Goal: Task Accomplishment & Management: Manage account settings

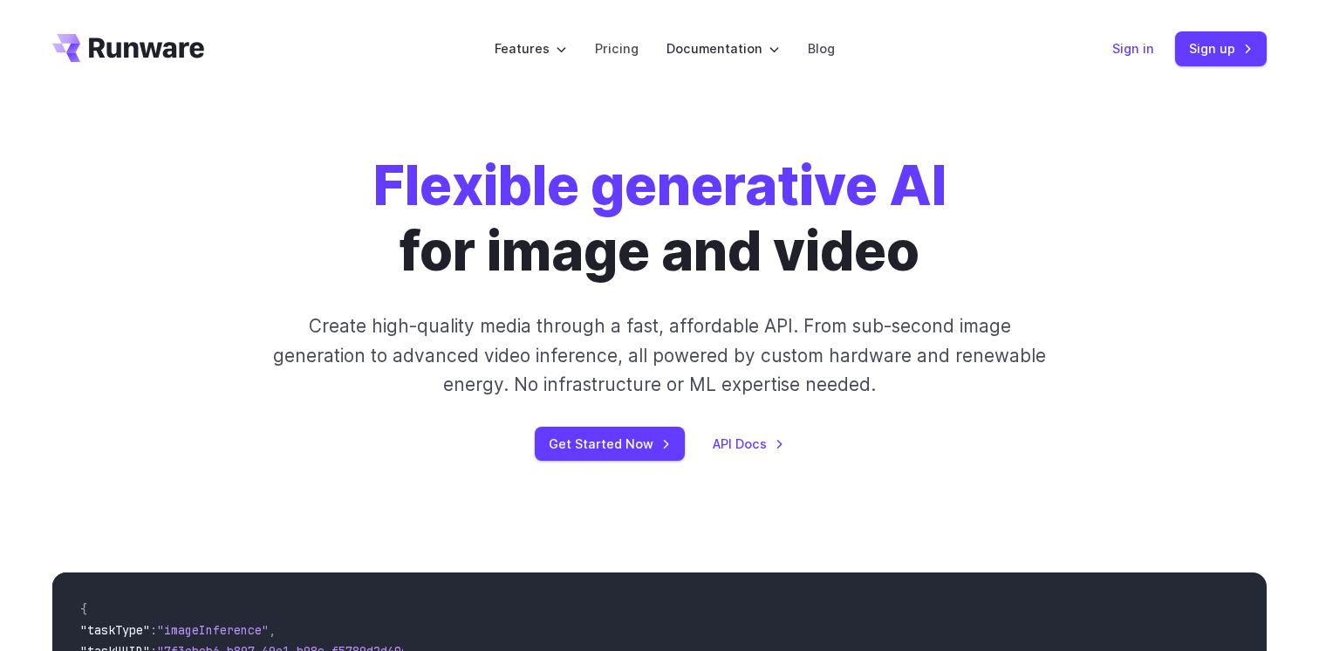
click at [1149, 54] on link "Sign in" at bounding box center [1133, 48] width 42 height 20
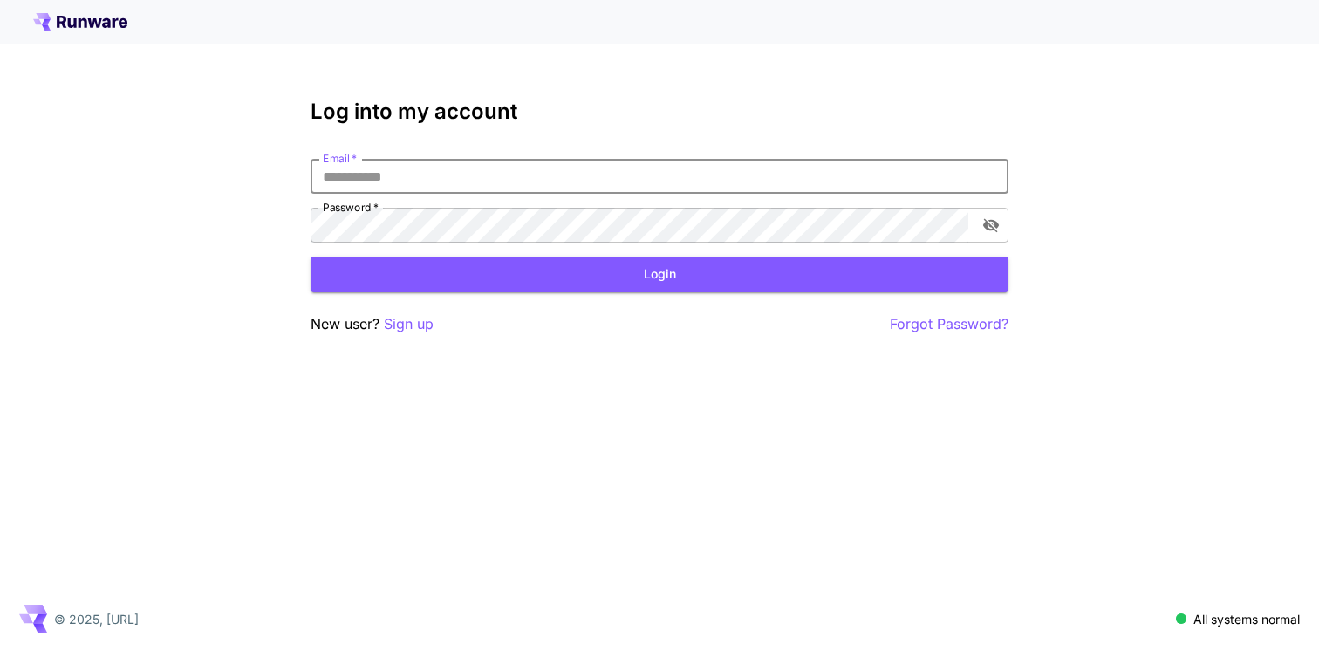
click at [418, 179] on input "Email   *" at bounding box center [660, 176] width 698 height 35
type input "**********"
click at [988, 236] on button "toggle password visibility" at bounding box center [990, 224] width 31 height 31
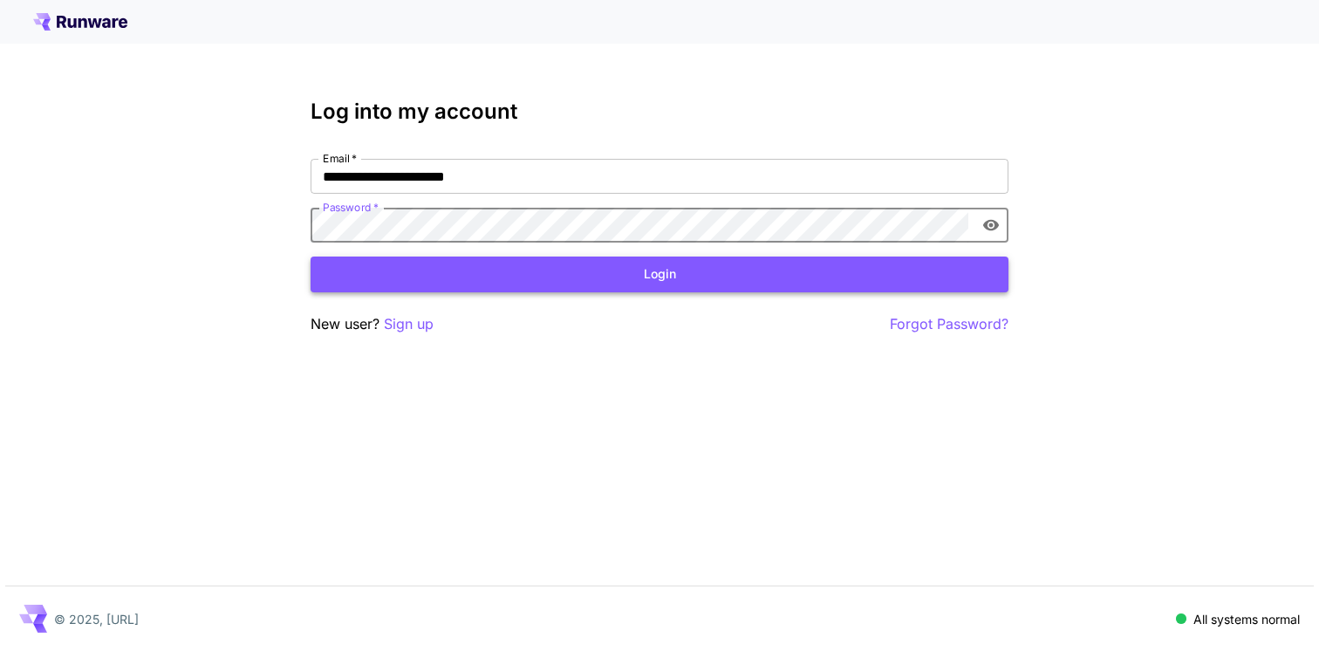
click at [621, 268] on button "Login" at bounding box center [660, 275] width 698 height 36
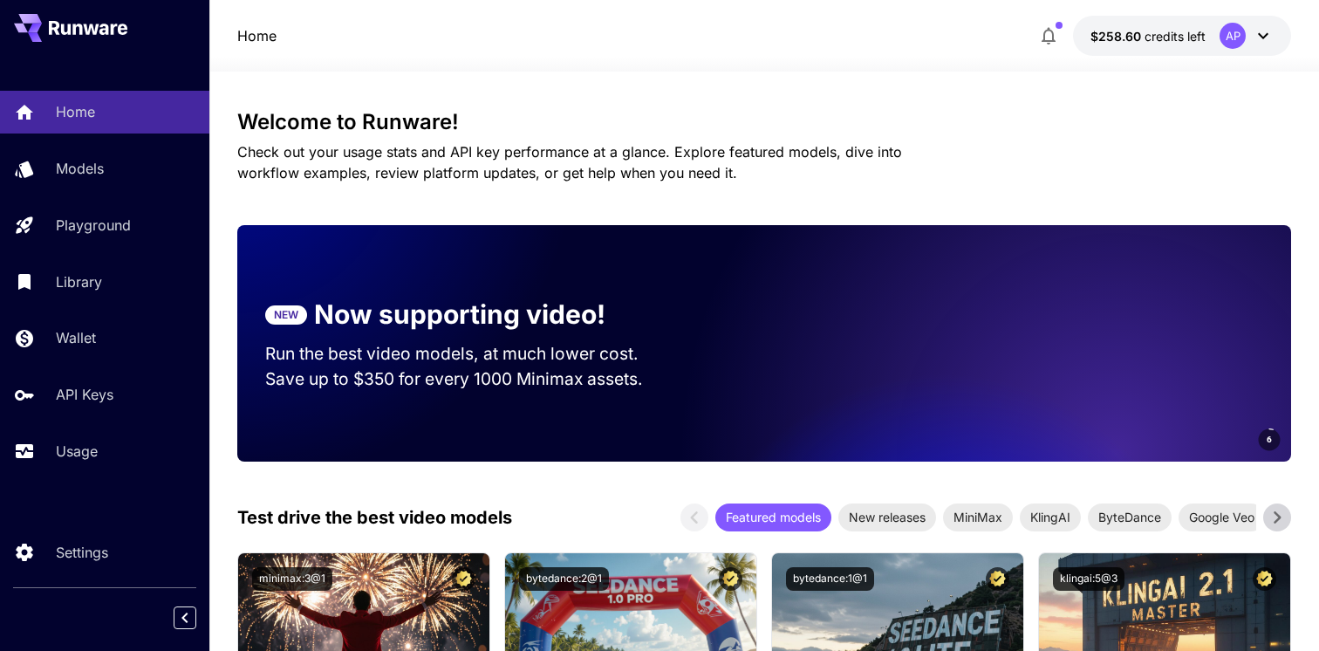
click at [1190, 44] on button "$258.60 credits left AP" at bounding box center [1182, 36] width 218 height 40
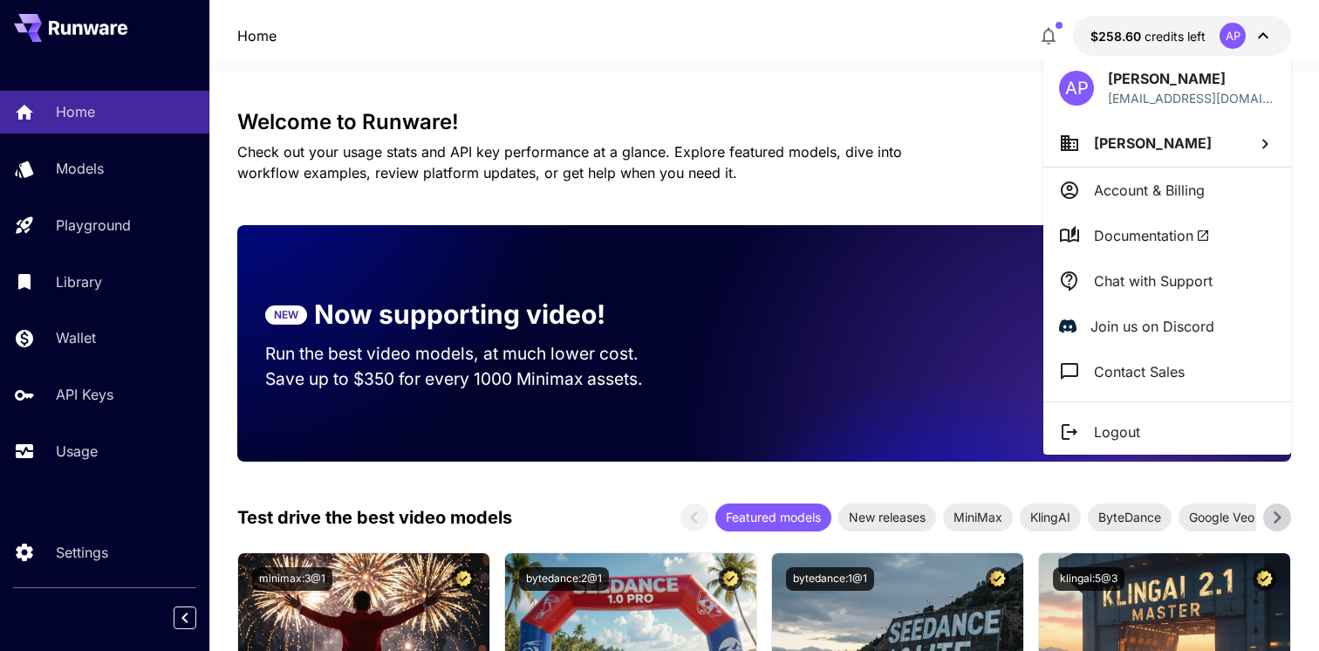
click at [1177, 93] on p "[EMAIL_ADDRESS][DOMAIN_NAME]" at bounding box center [1192, 98] width 168 height 18
click at [1174, 148] on span "[PERSON_NAME]" at bounding box center [1153, 142] width 118 height 17
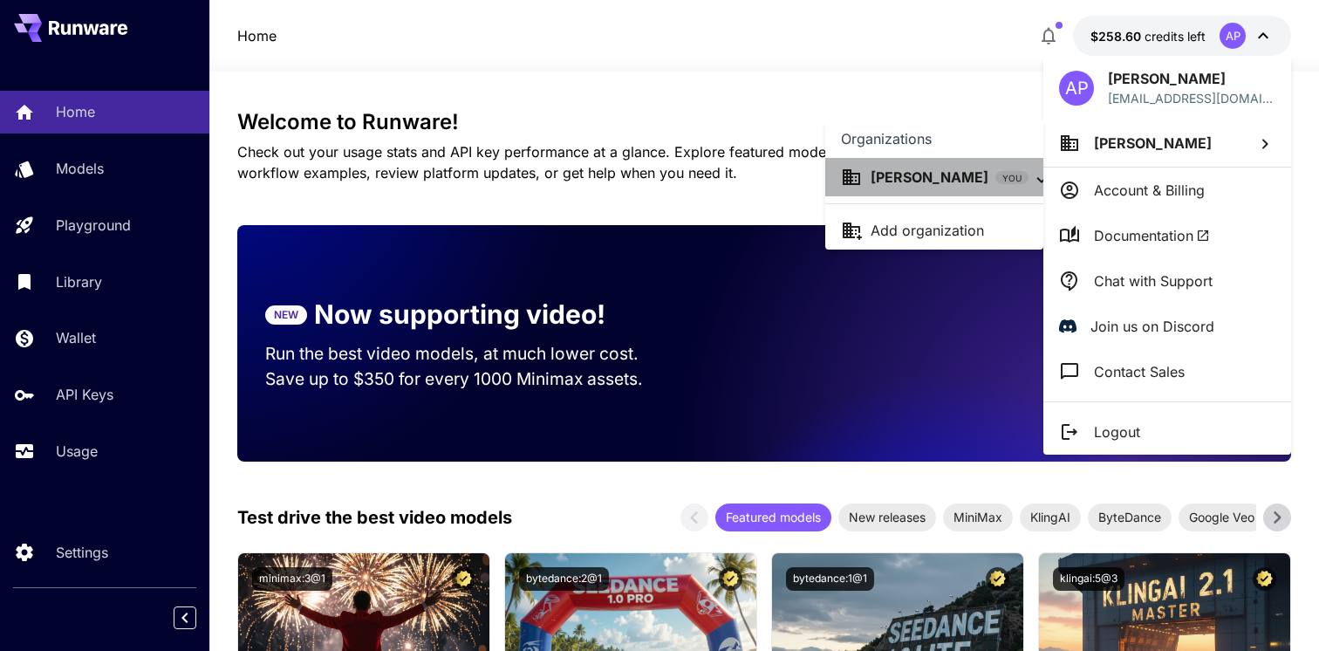
click at [914, 176] on p "[PERSON_NAME]" at bounding box center [930, 177] width 118 height 21
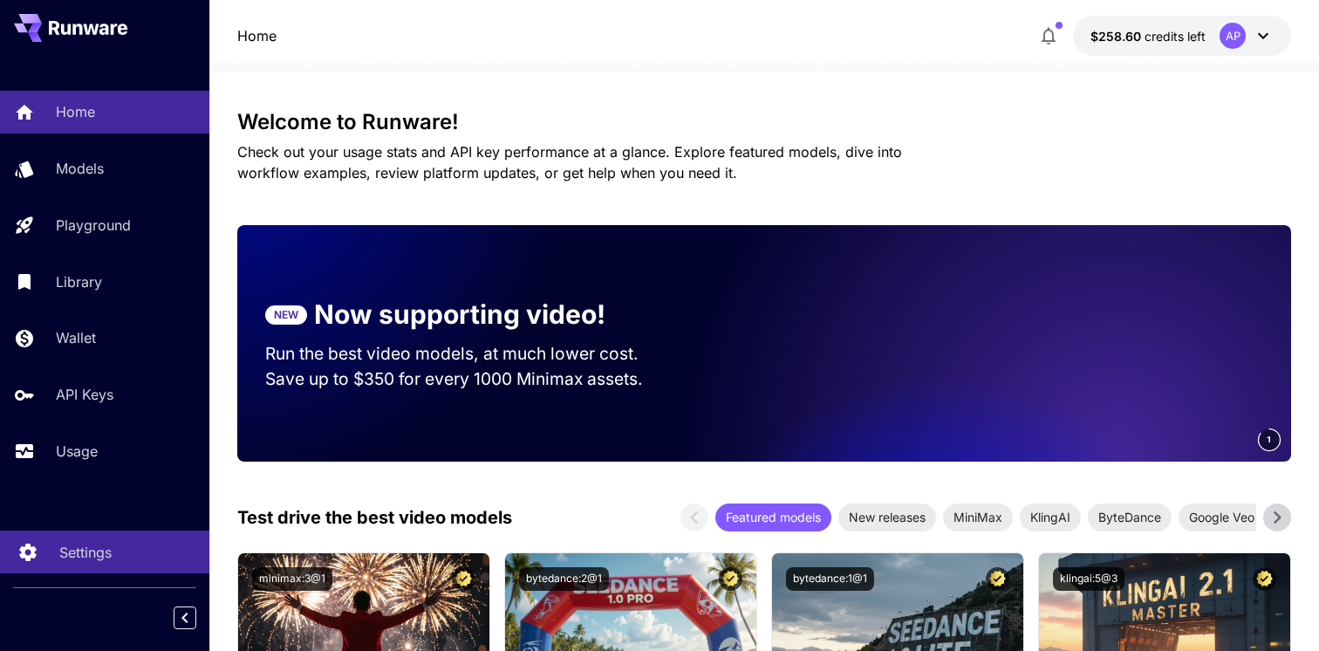
click at [92, 545] on p "Settings" at bounding box center [85, 552] width 52 height 21
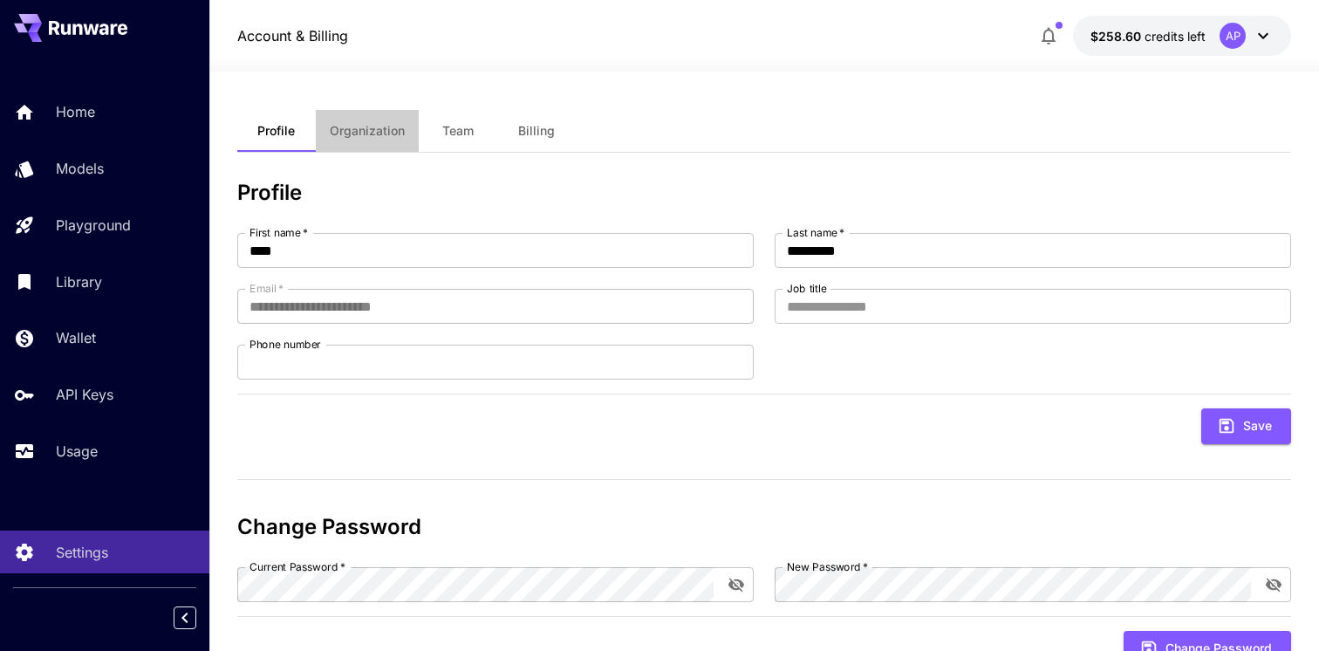
click at [394, 122] on button "Organization" at bounding box center [367, 131] width 103 height 42
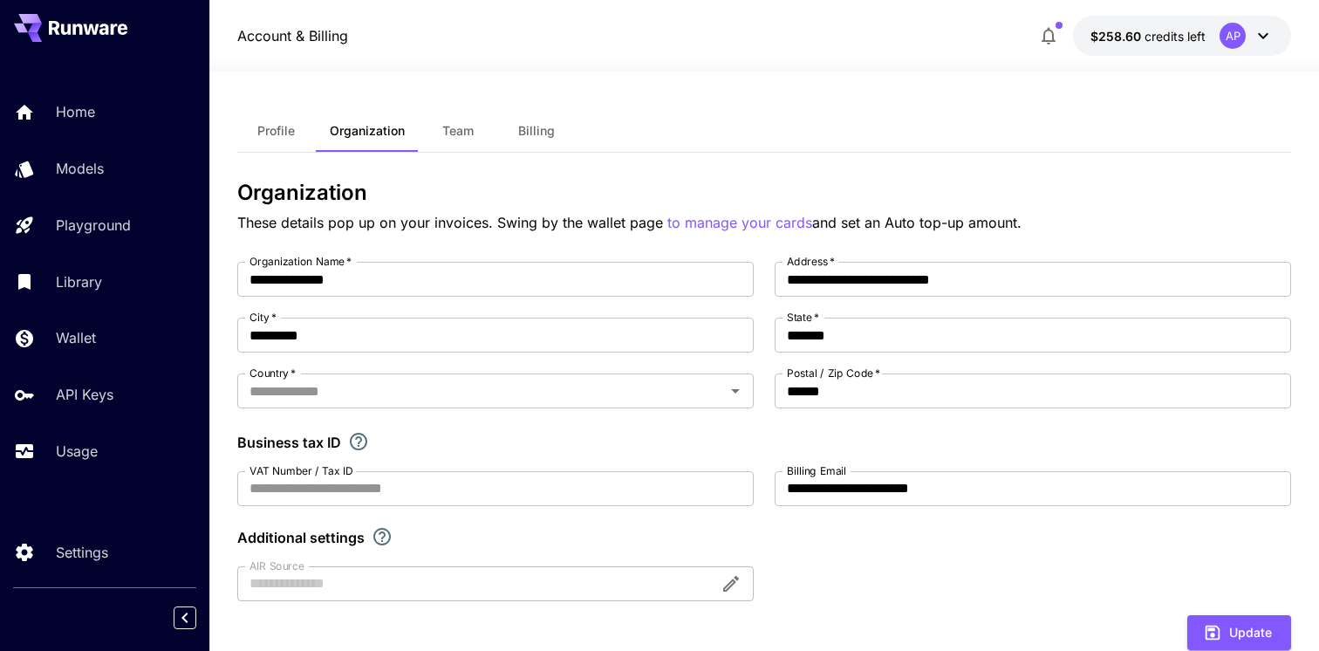
type input "*****"
click at [461, 130] on span "Team" at bounding box center [457, 131] width 31 height 16
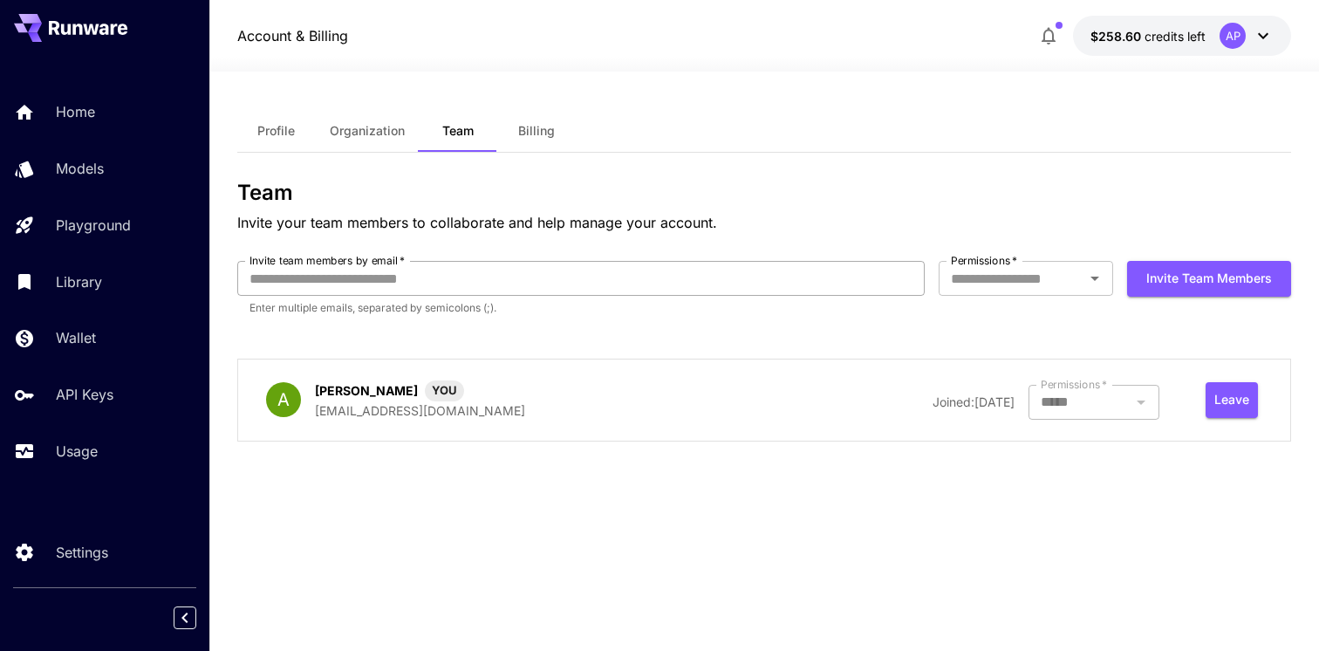
click at [445, 278] on input "Invite team members by email   *" at bounding box center [581, 278] width 688 height 35
type input "**********"
click at [1053, 288] on input "Permissions   *" at bounding box center [1011, 278] width 135 height 24
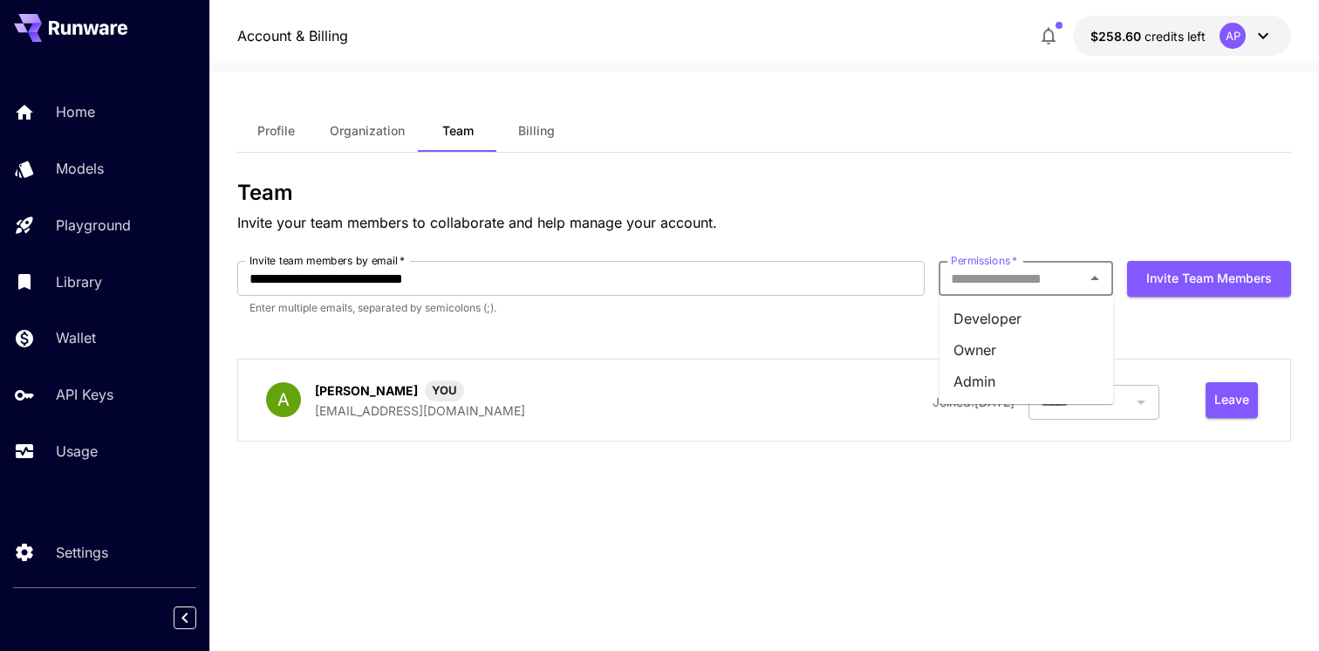
click at [1043, 320] on li "Developer" at bounding box center [1027, 318] width 175 height 31
click at [1215, 283] on button "Invite team members" at bounding box center [1209, 279] width 164 height 36
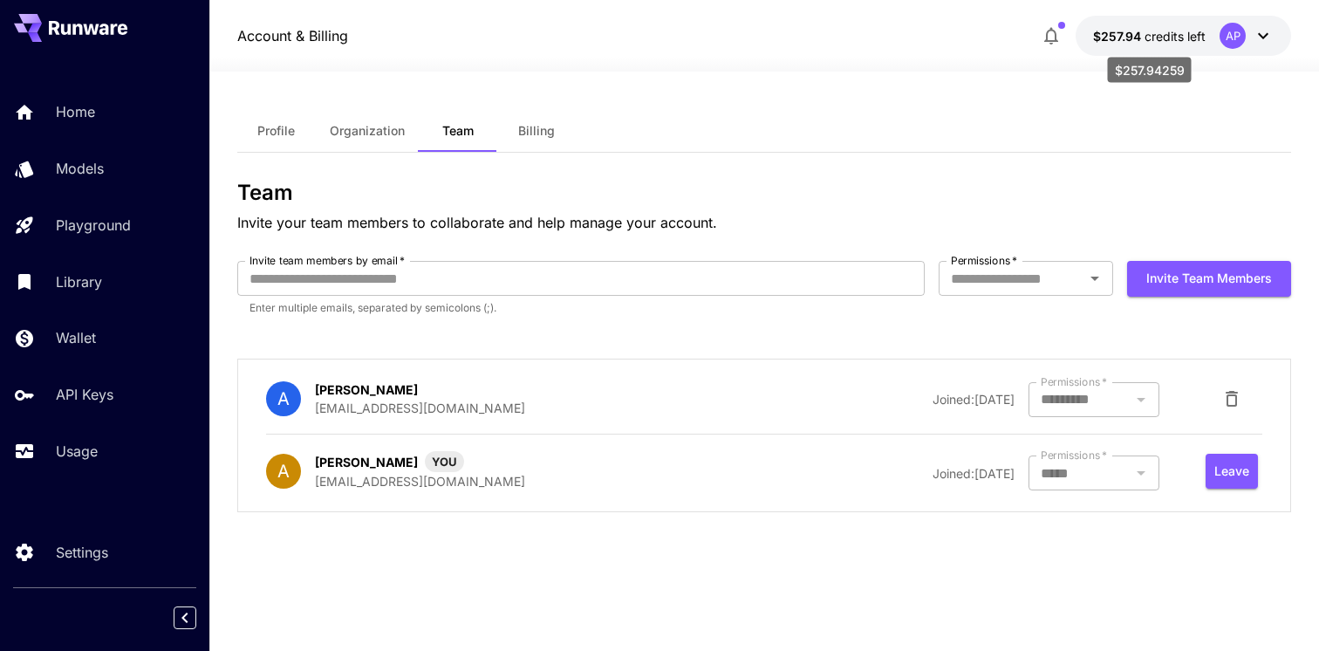
click at [1139, 38] on span "$257.94" at bounding box center [1118, 36] width 51 height 15
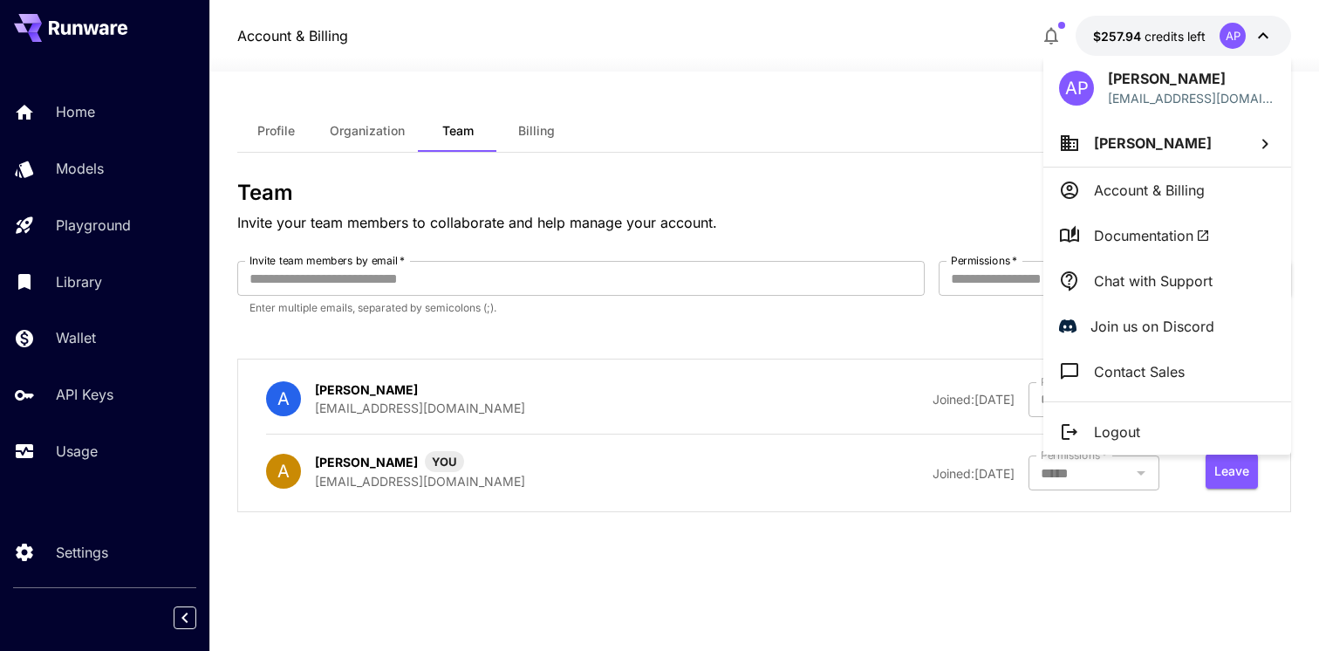
click at [913, 162] on div at bounding box center [659, 325] width 1319 height 651
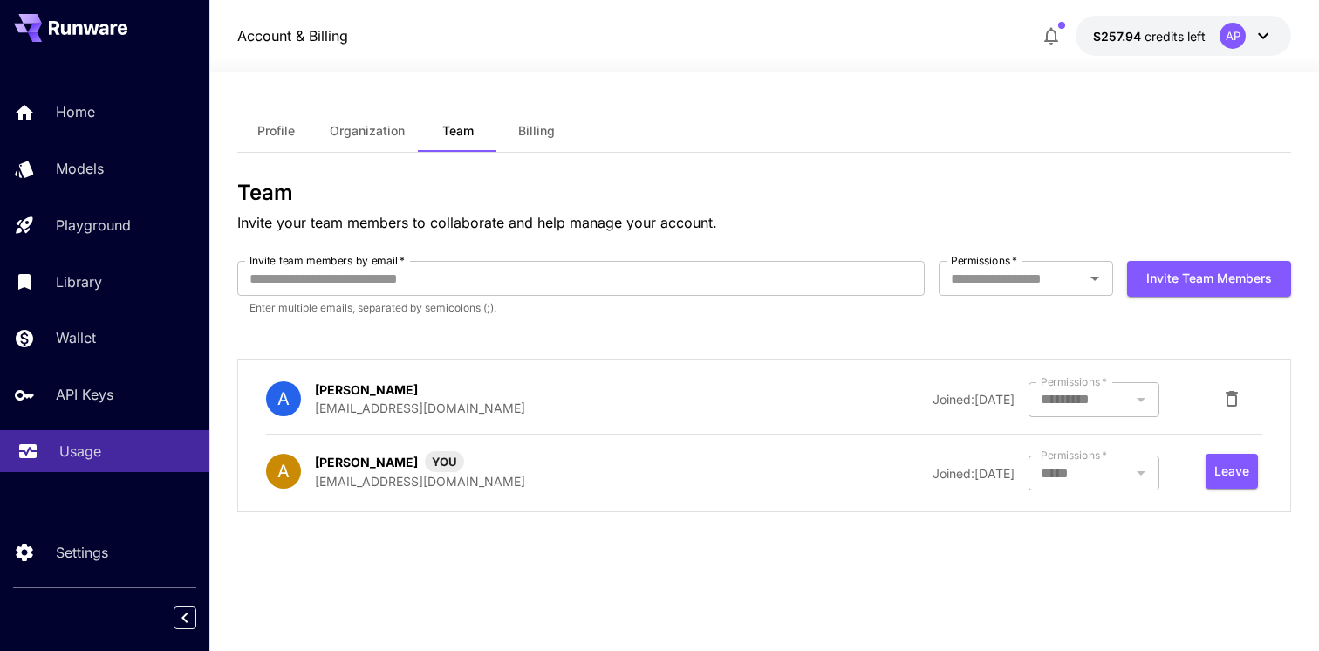
click at [93, 455] on p "Usage" at bounding box center [80, 451] width 42 height 21
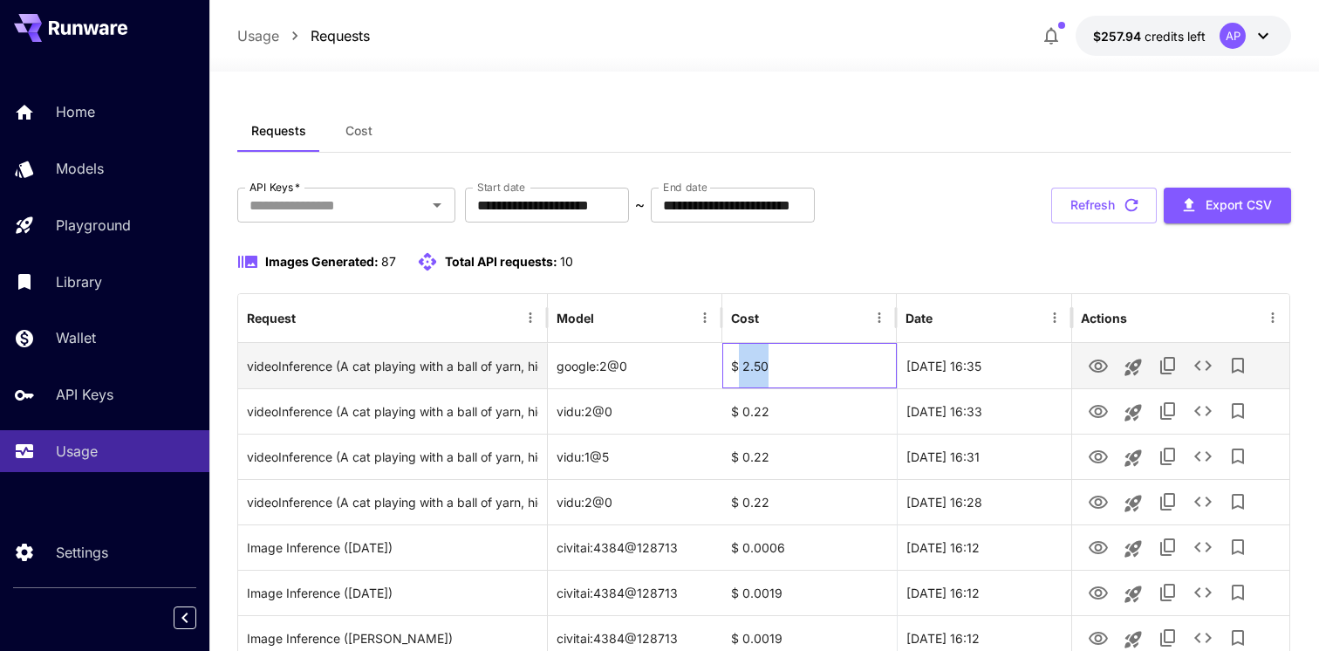
drag, startPoint x: 737, startPoint y: 366, endPoint x: 809, endPoint y: 366, distance: 71.5
click at [809, 366] on div "$ 2.50" at bounding box center [809, 365] width 175 height 45
click at [774, 360] on div "$ 2.50" at bounding box center [809, 365] width 175 height 45
drag, startPoint x: 785, startPoint y: 371, endPoint x: 698, endPoint y: 371, distance: 87.3
click at [698, 371] on div "videoInference (A cat playing with a ball of yarn, high quality, detailed) goog…" at bounding box center [763, 365] width 1051 height 45
